Goal: Task Accomplishment & Management: Manage account settings

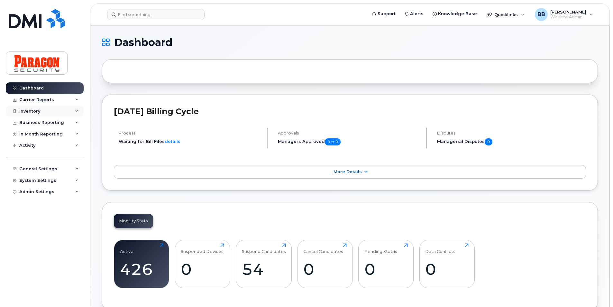
click at [43, 112] on div "Inventory" at bounding box center [45, 112] width 78 height 12
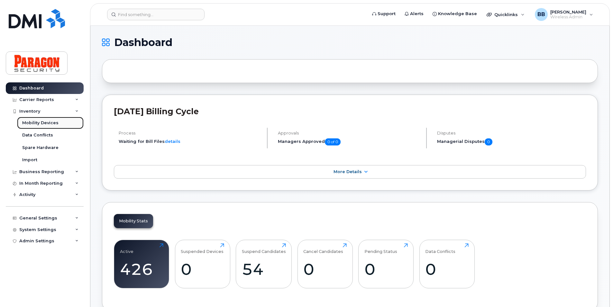
click at [39, 123] on div "Mobility Devices" at bounding box center [40, 123] width 36 height 6
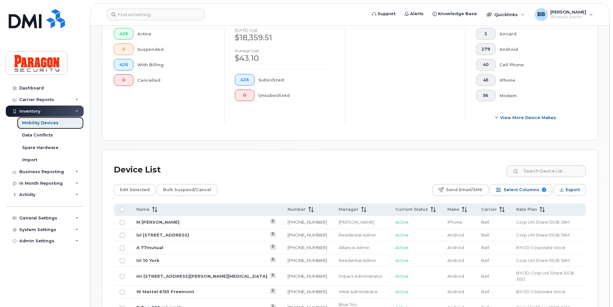
scroll to position [193, 0]
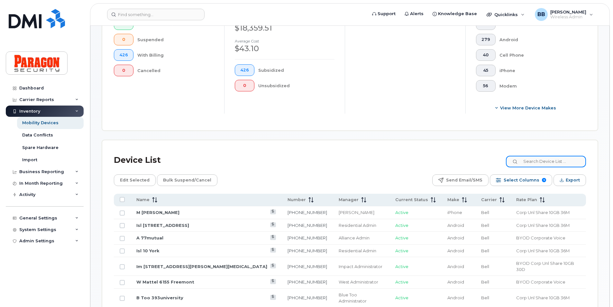
click at [538, 158] on input at bounding box center [546, 162] width 80 height 12
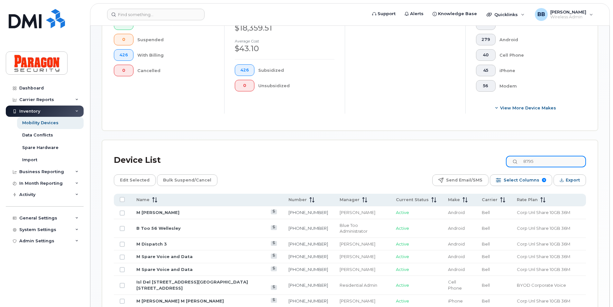
type input "8795"
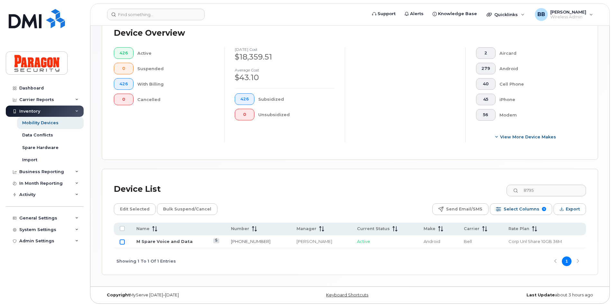
click at [122, 241] on input "Row Unselected" at bounding box center [122, 241] width 5 height 5
checkbox input "true"
click at [129, 211] on span "Edit Selected" at bounding box center [135, 209] width 30 height 10
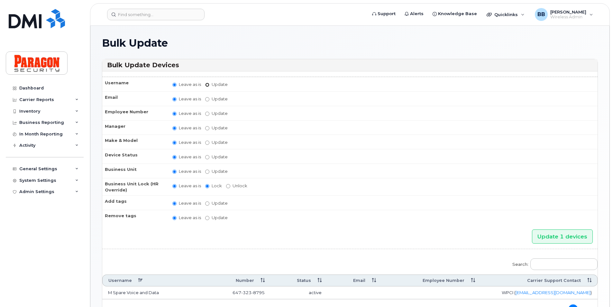
click at [207, 85] on input "Update" at bounding box center [207, 85] width 4 height 4
radio input "true"
radio input "false"
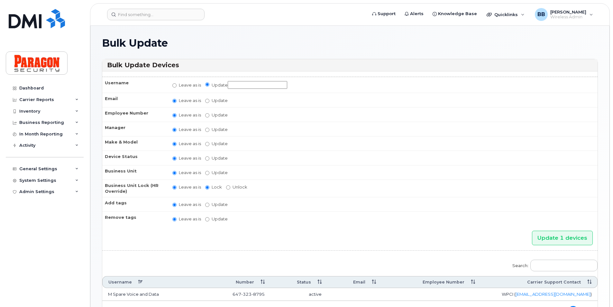
click at [233, 86] on input "Update" at bounding box center [258, 85] width 60 height 8
type input "D flemingcollegemanager"
click at [203, 131] on td "Leave as is Update Abinaya Shenbagamoorthy Alliance Admin Barb Burling Blue Adm…" at bounding box center [382, 129] width 431 height 14
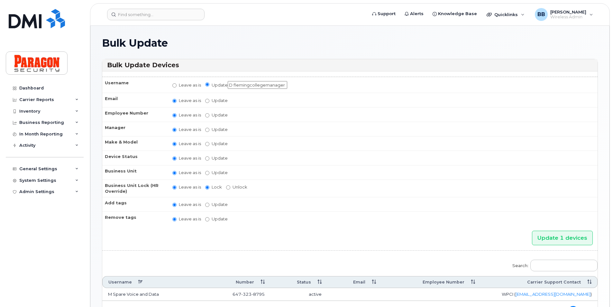
click at [207, 133] on td "Leave as is Update Abinaya Shenbagamoorthy Alliance Admin Barb Burling Blue Adm…" at bounding box center [382, 129] width 431 height 14
click at [209, 129] on input "Update Abinaya Shenbagamoorthy Alliance Admin Barb Burling Blue Administrator B…" at bounding box center [207, 130] width 4 height 4
radio input "true"
radio input "false"
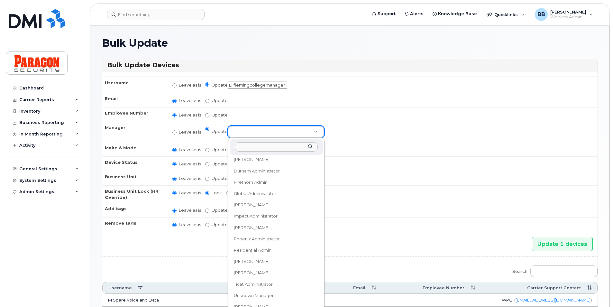
scroll to position [66, 0]
select select "1890382"
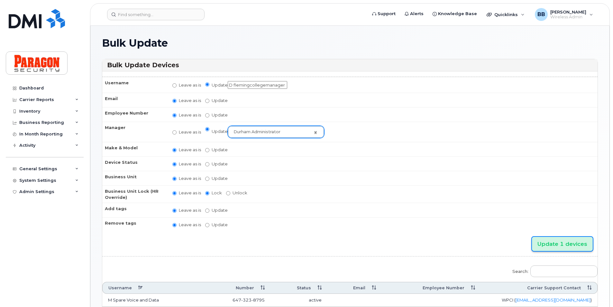
click at [563, 245] on input "Update 1 devices" at bounding box center [562, 244] width 61 height 14
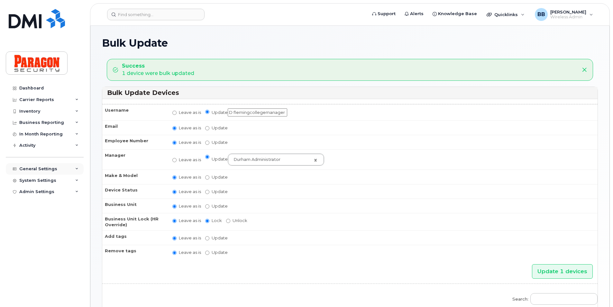
click at [49, 171] on div "General Settings" at bounding box center [38, 168] width 38 height 5
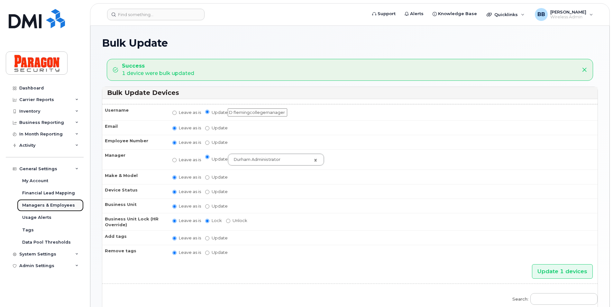
click at [50, 203] on div "Managers & Employees" at bounding box center [48, 205] width 53 height 6
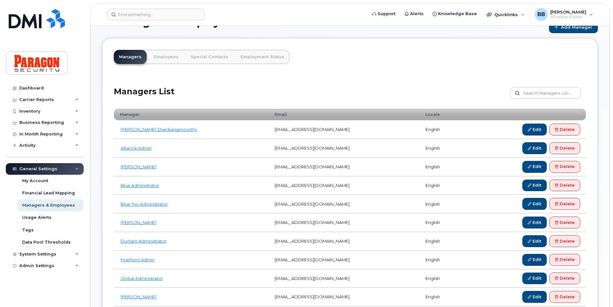
scroll to position [32, 0]
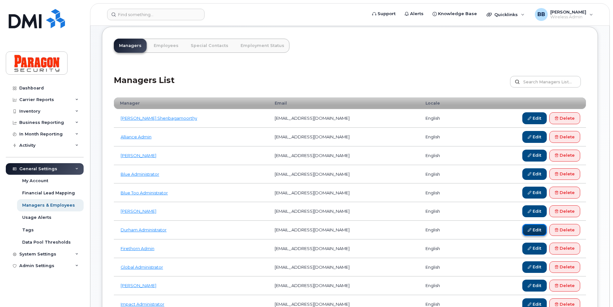
click at [541, 229] on link "Edit" at bounding box center [534, 230] width 24 height 12
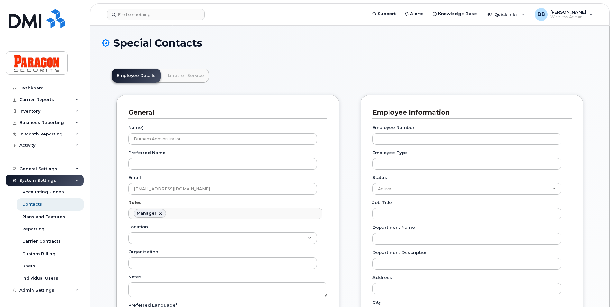
scroll to position [50, 0]
drag, startPoint x: 265, startPoint y: 186, endPoint x: -209, endPoint y: 166, distance: 475.0
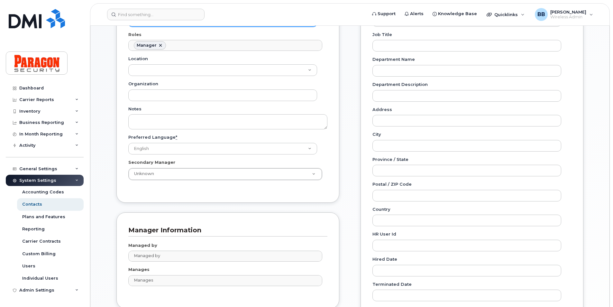
scroll to position [333, 0]
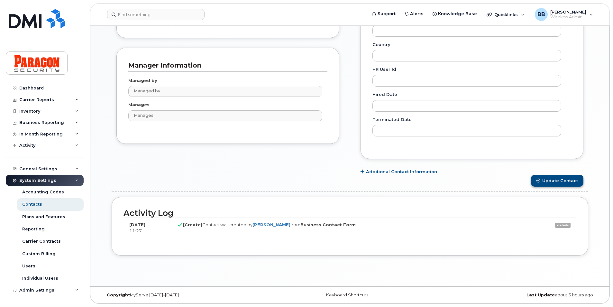
type input "[EMAIL_ADDRESS][DOMAIN_NAME]"
click at [555, 180] on button "Update Contact" at bounding box center [557, 181] width 52 height 12
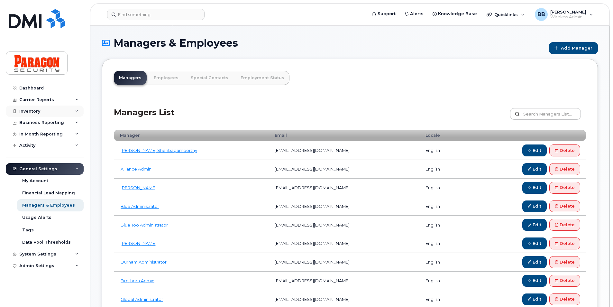
click at [30, 110] on div "Inventory" at bounding box center [29, 111] width 21 height 5
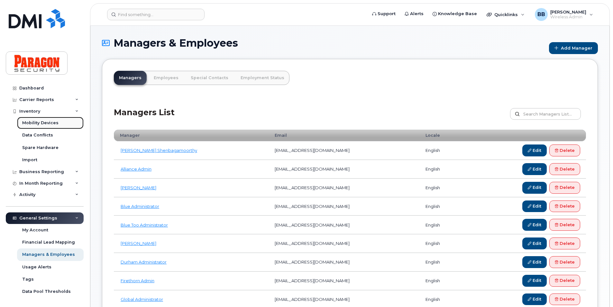
click at [32, 122] on div "Mobility Devices" at bounding box center [40, 123] width 36 height 6
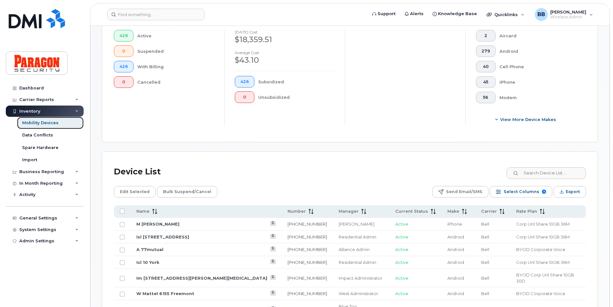
scroll to position [322, 0]
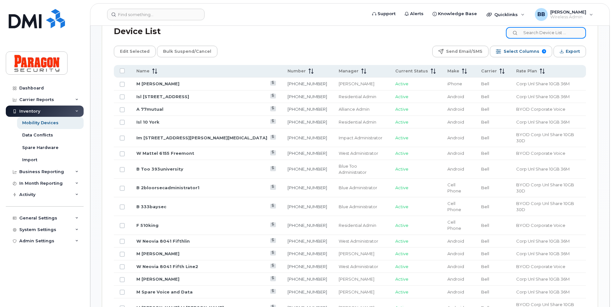
click at [560, 37] on input at bounding box center [546, 33] width 80 height 12
type input "8795"
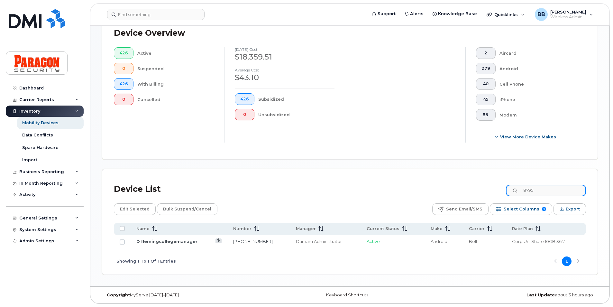
scroll to position [164, 0]
click at [168, 241] on link "D flemingcollegemanager" at bounding box center [166, 241] width 61 height 5
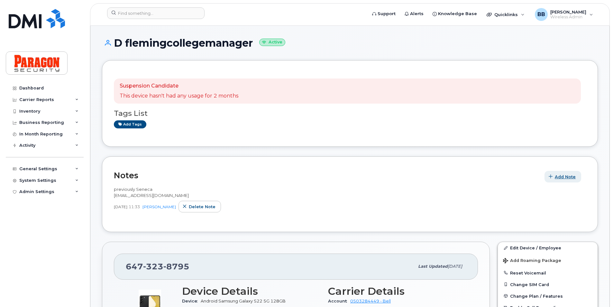
click at [568, 176] on span "Add Note" at bounding box center [565, 177] width 21 height 6
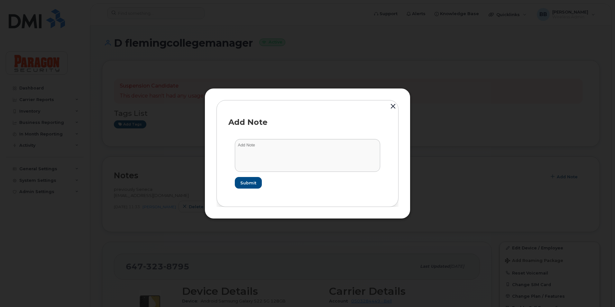
click at [317, 138] on form "Submit" at bounding box center [307, 164] width 158 height 62
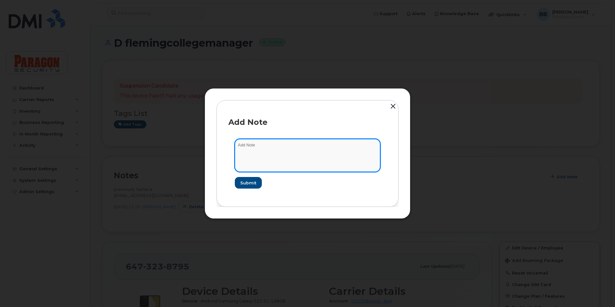
click at [319, 143] on textarea at bounding box center [307, 155] width 145 height 33
type textarea "A"
type textarea "Assigned to [PERSON_NAME][GEOGRAPHIC_DATA] [PERSON_NAME] Site [DATE]"
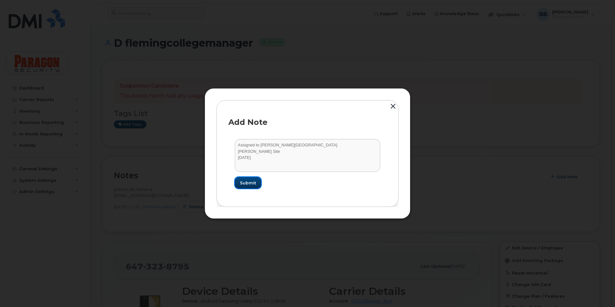
click at [258, 179] on button "Submit" at bounding box center [248, 183] width 26 height 12
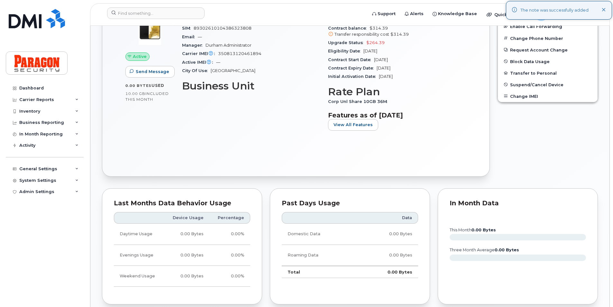
scroll to position [418, 0]
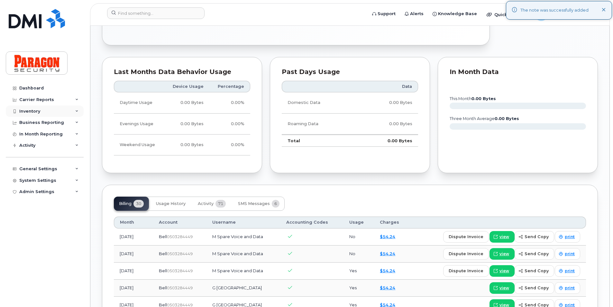
click at [22, 112] on div "Inventory" at bounding box center [29, 111] width 21 height 5
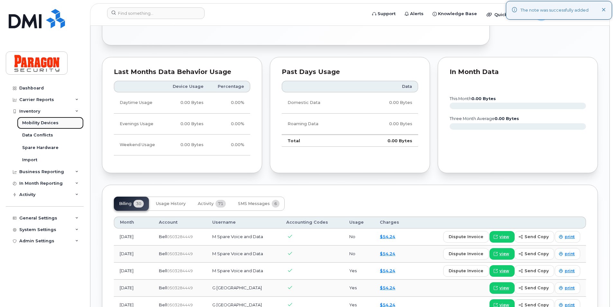
click at [26, 120] on link "Mobility Devices" at bounding box center [50, 123] width 67 height 12
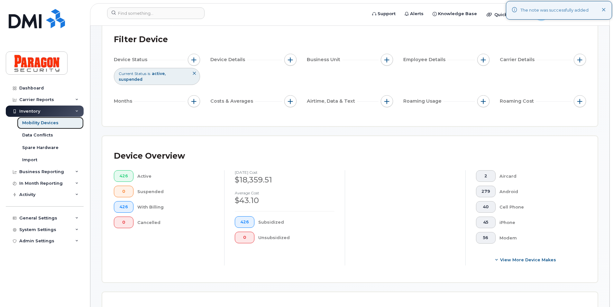
scroll to position [129, 0]
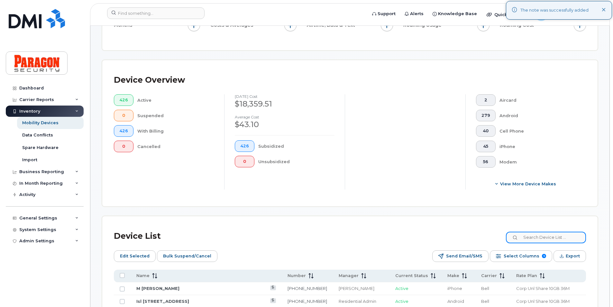
click at [541, 241] on input at bounding box center [546, 238] width 80 height 12
type input "8795"
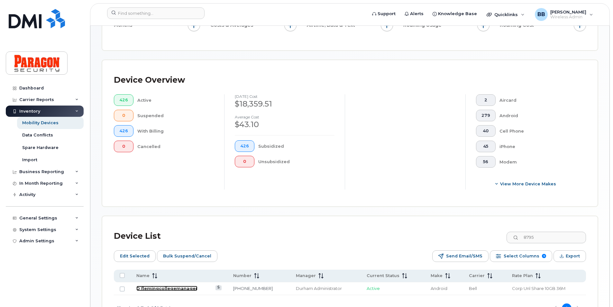
click at [179, 289] on link "D flemingcollegemanager" at bounding box center [166, 288] width 61 height 5
